Goal: Navigation & Orientation: Find specific page/section

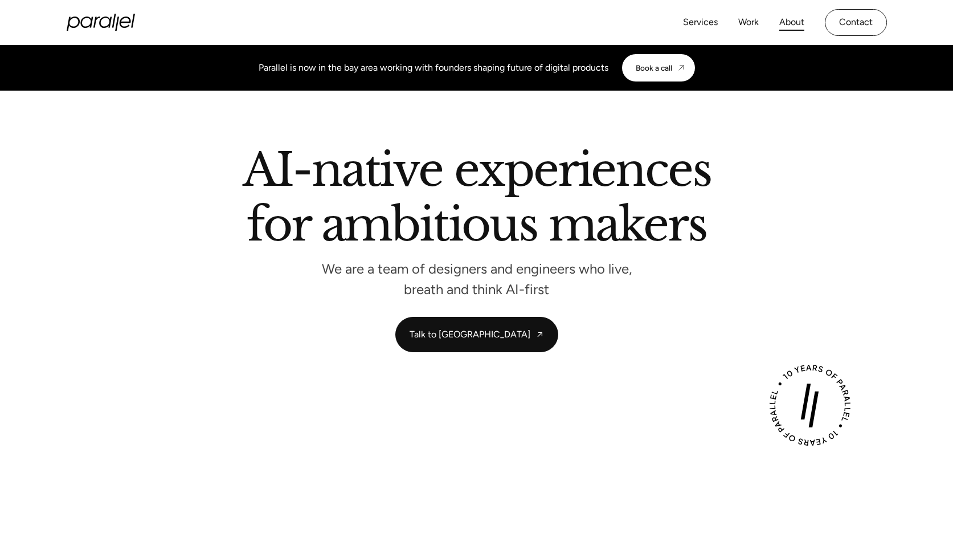
click at [796, 19] on link "About" at bounding box center [791, 22] width 25 height 17
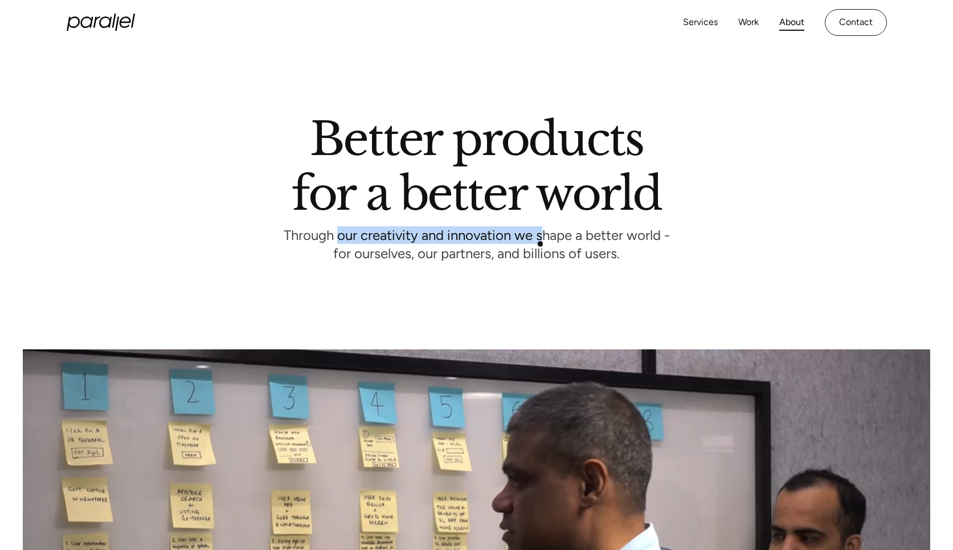
drag, startPoint x: 337, startPoint y: 239, endPoint x: 541, endPoint y: 244, distance: 203.4
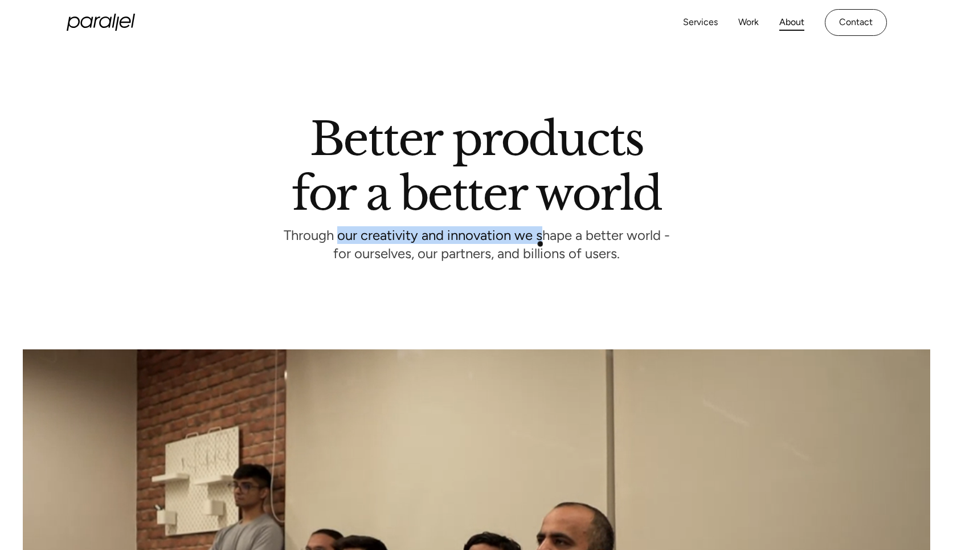
click at [541, 244] on p "Through our creativity and innovation we shape a better world - for ourselves, …" at bounding box center [477, 245] width 386 height 31
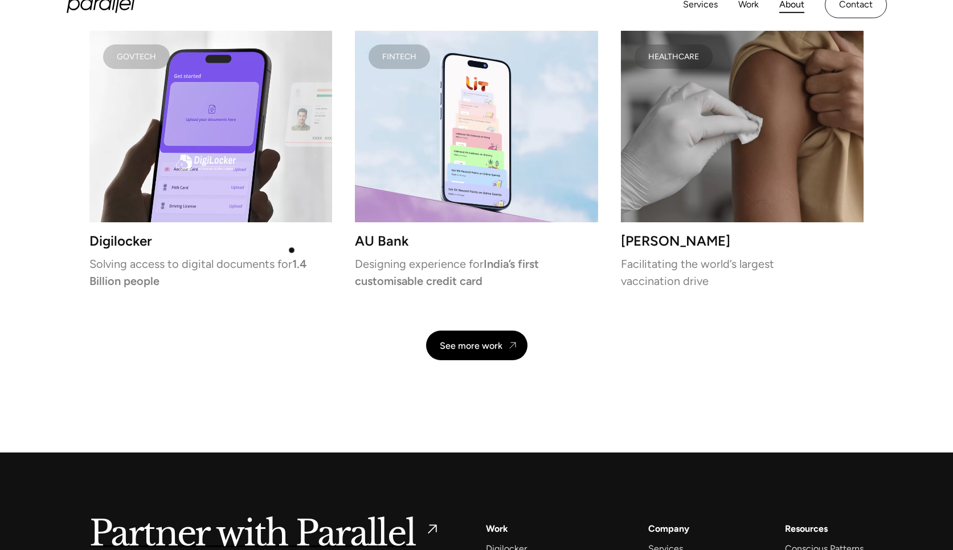
scroll to position [2452, 0]
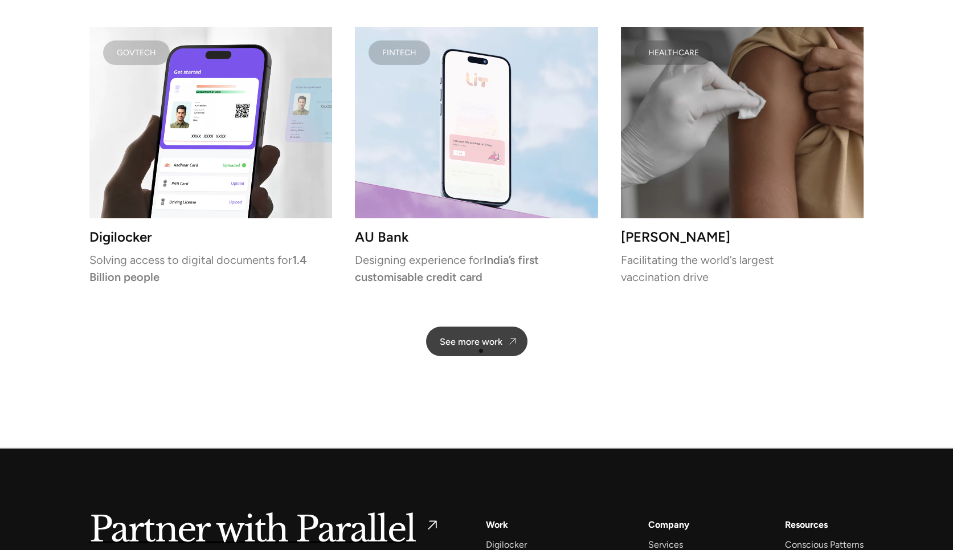
click at [481, 350] on link "See more work" at bounding box center [476, 341] width 101 height 30
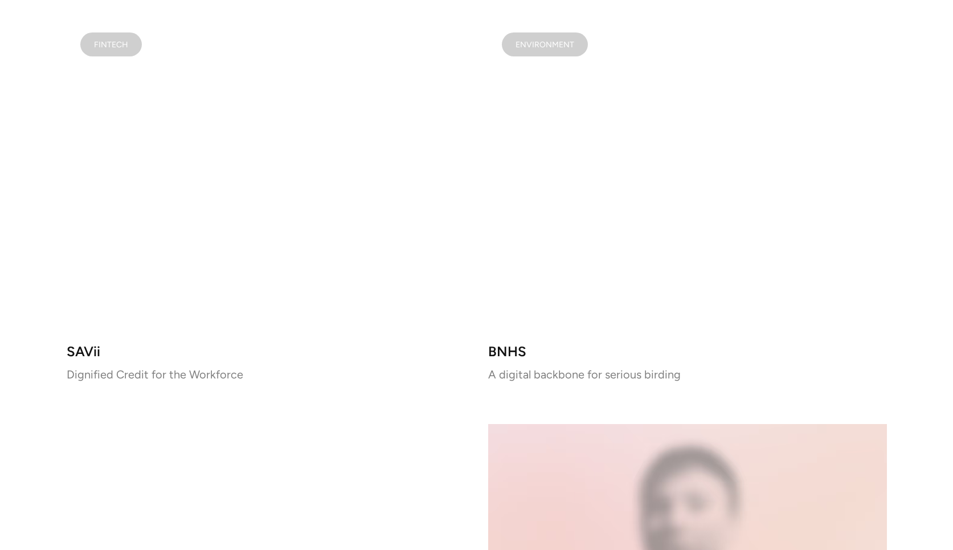
scroll to position [1634, 0]
